Goal: Browse casually

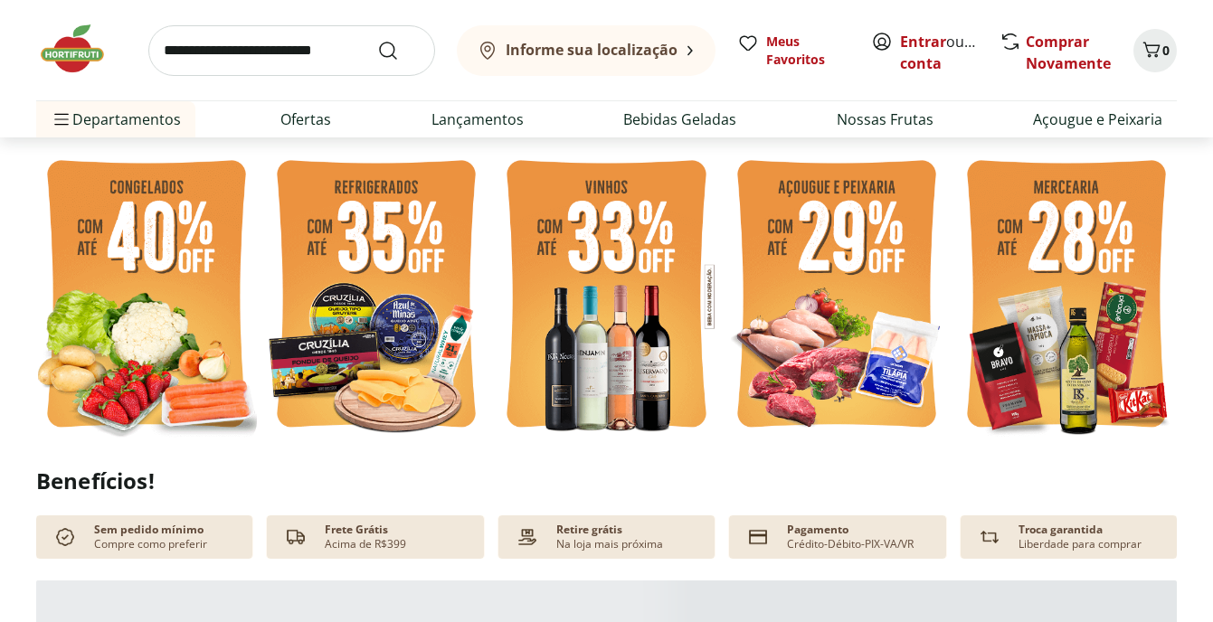
scroll to position [362, 0]
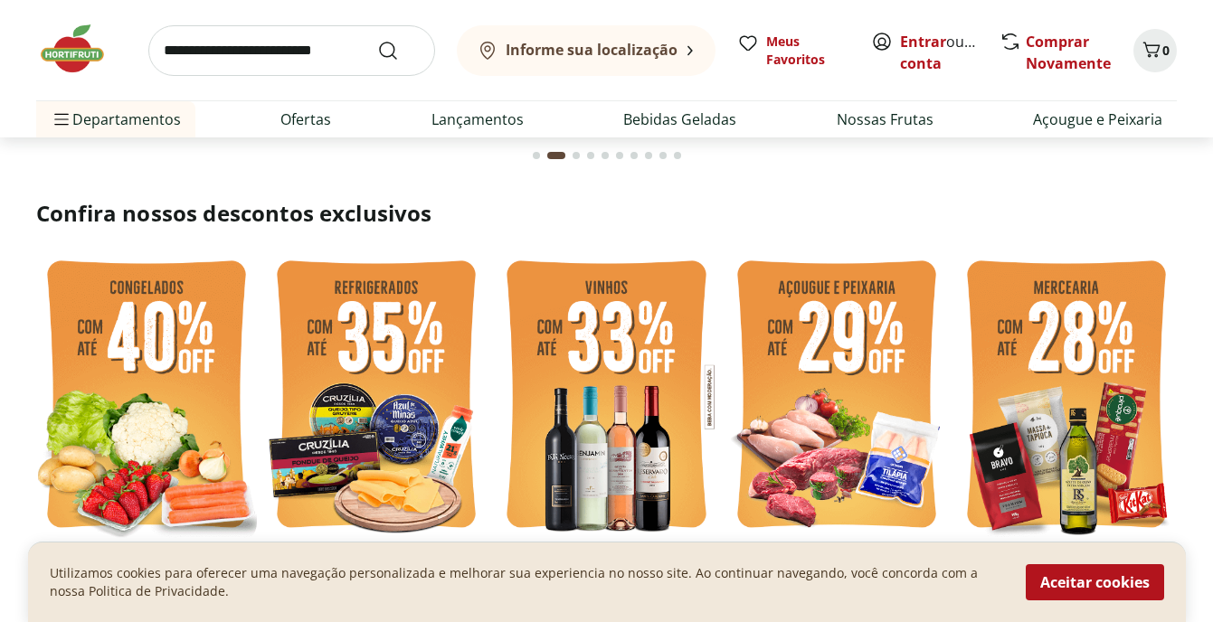
drag, startPoint x: 985, startPoint y: 294, endPoint x: 1209, endPoint y: 154, distance: 264.5
